Goal: Find specific page/section: Find specific page/section

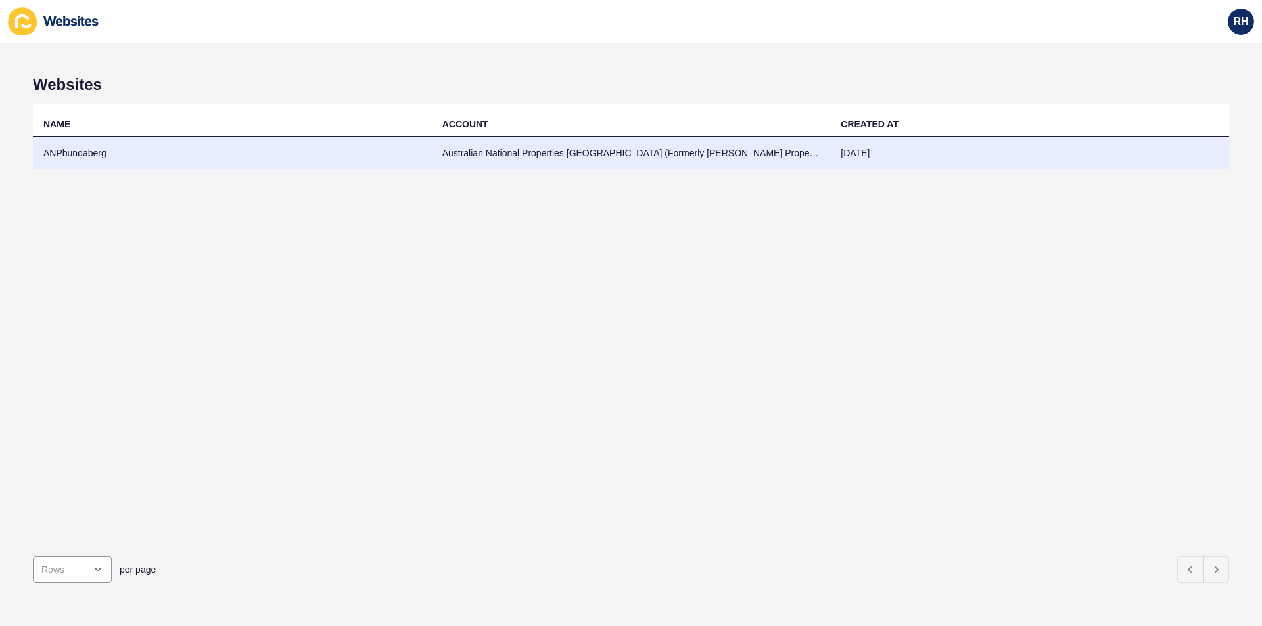
click at [79, 151] on td "ANPbundaberg" at bounding box center [232, 153] width 399 height 32
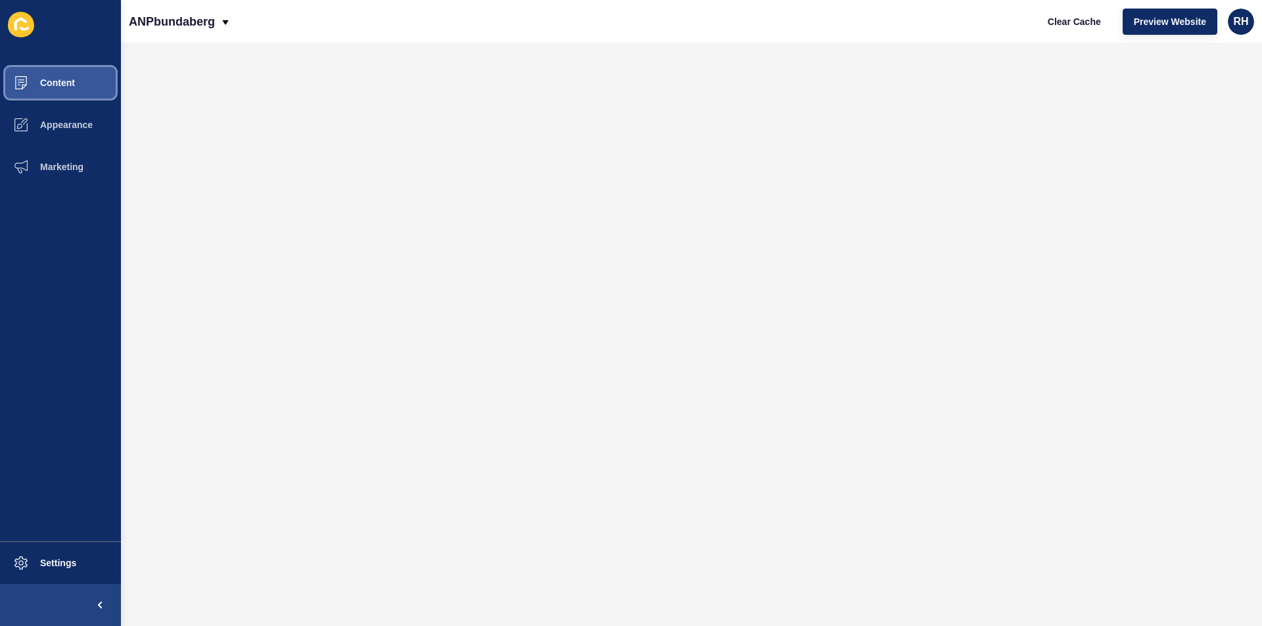
click at [59, 65] on button "Content" at bounding box center [60, 83] width 121 height 42
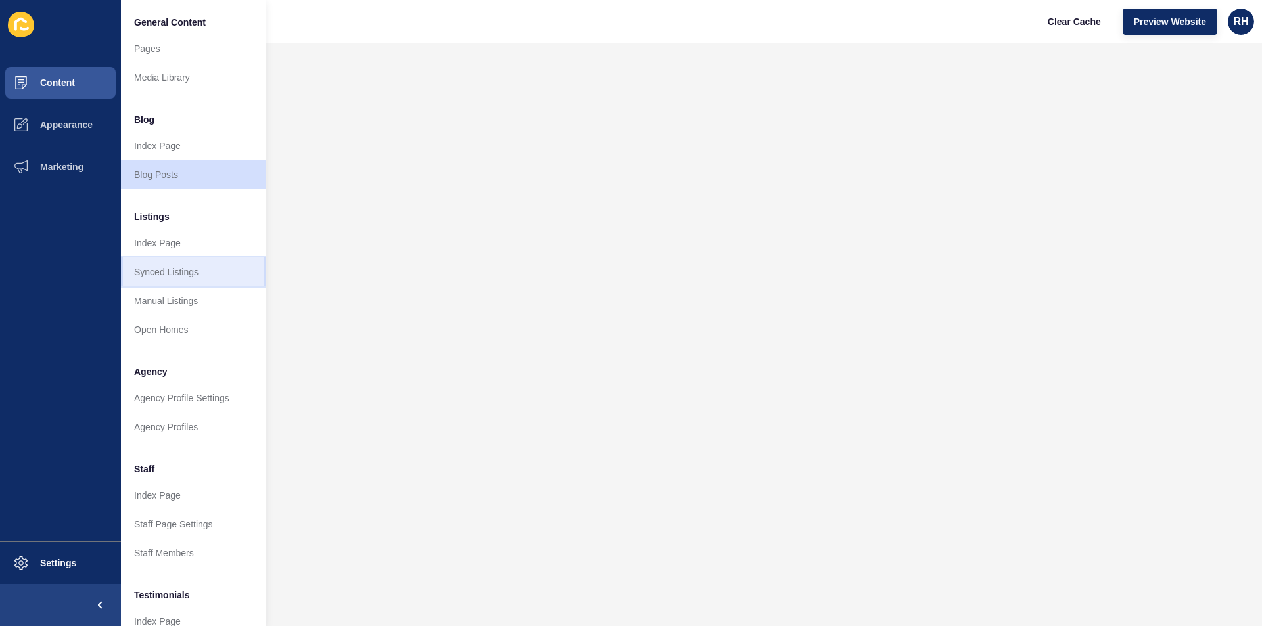
click at [187, 267] on link "Synced Listings" at bounding box center [193, 272] width 145 height 29
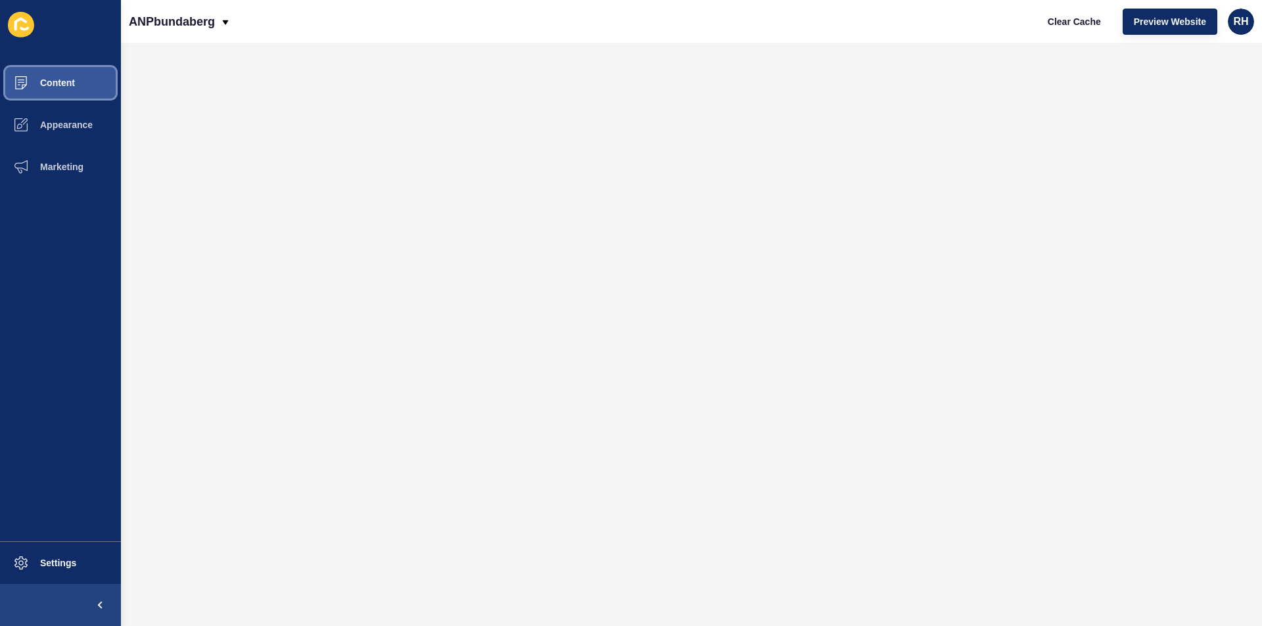
click at [44, 82] on span "Content" at bounding box center [36, 83] width 77 height 11
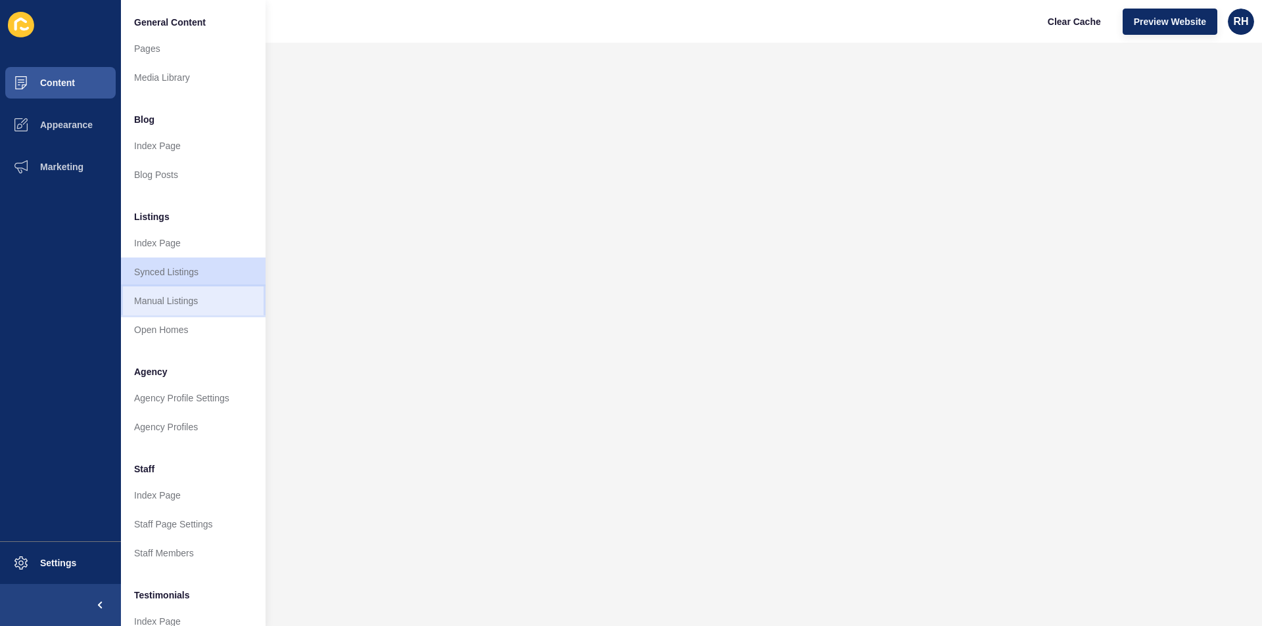
click at [185, 308] on link "Manual Listings" at bounding box center [193, 301] width 145 height 29
